Goal: Information Seeking & Learning: Learn about a topic

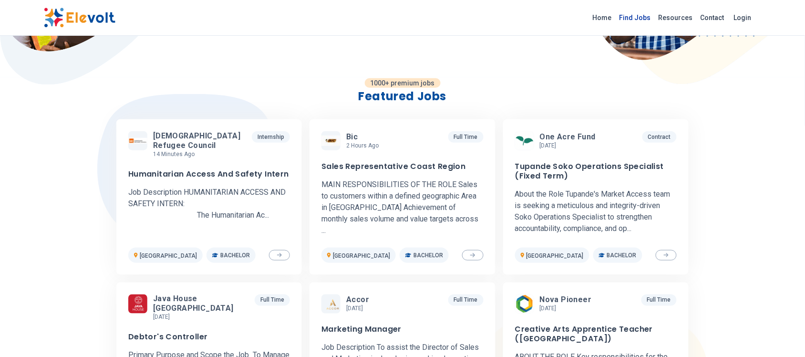
click at [646, 20] on link "Find Jobs" at bounding box center [634, 17] width 39 height 15
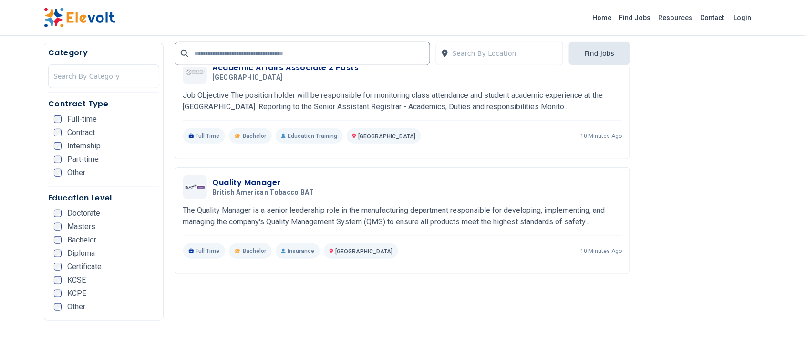
scroll to position [1192, 0]
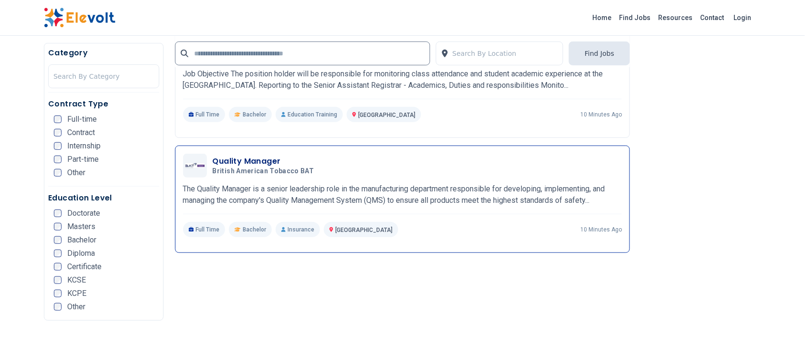
click at [294, 167] on span "British American Tobacco BAT" at bounding box center [264, 171] width 102 height 9
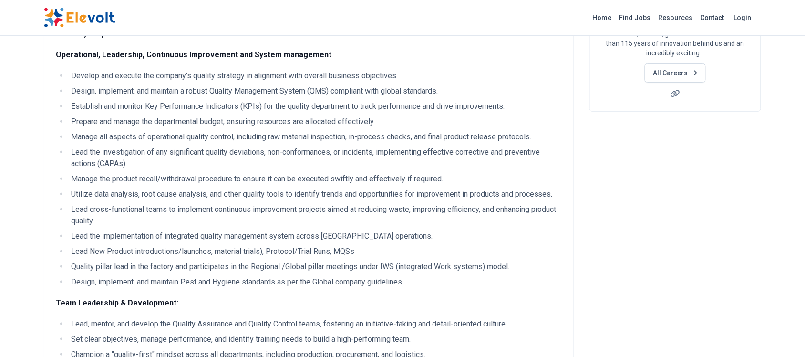
scroll to position [60, 0]
